Goal: Check status: Check status

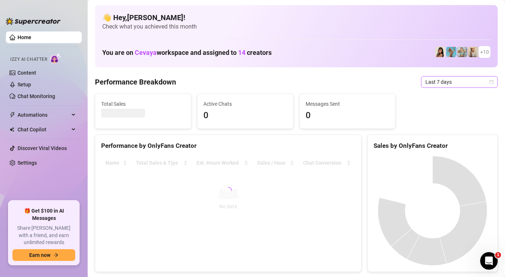
click at [478, 84] on span "Last 7 days" at bounding box center [460, 81] width 68 height 11
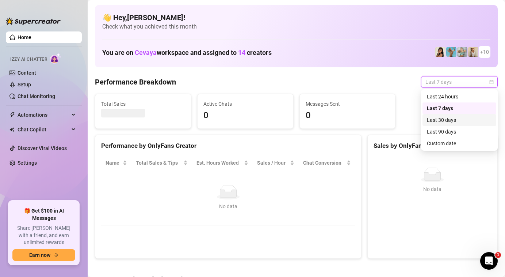
click at [458, 118] on div "Last 30 days" at bounding box center [459, 120] width 65 height 8
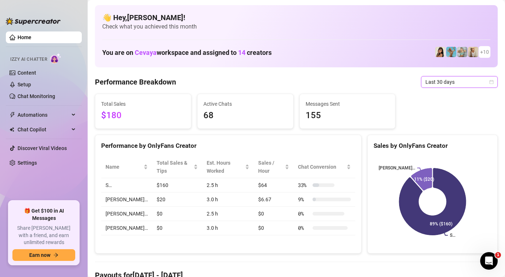
click at [489, 83] on span "Last 30 days" at bounding box center [460, 81] width 68 height 11
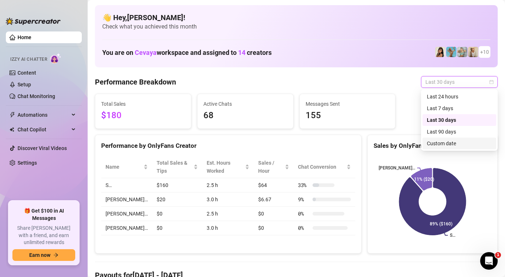
click at [453, 143] on div "Custom date" at bounding box center [459, 143] width 65 height 8
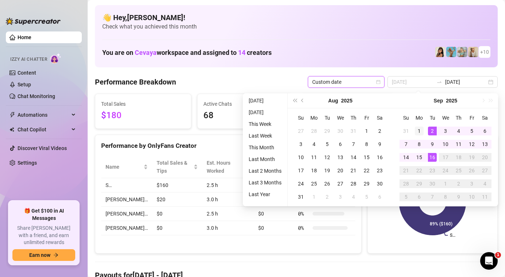
type input "[DATE]"
click at [424, 132] on td "1" at bounding box center [419, 130] width 13 height 13
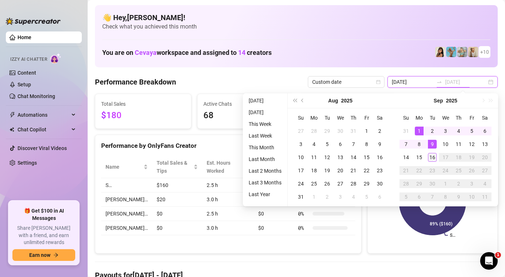
type input "[DATE]"
click at [433, 155] on div "16" at bounding box center [432, 157] width 9 height 9
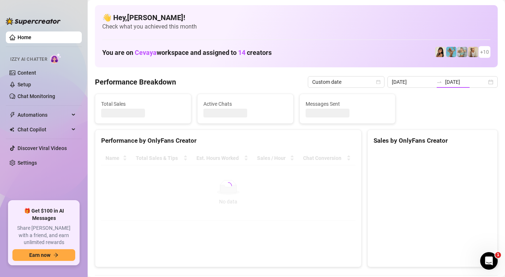
type input "[DATE]"
